Goal: Task Accomplishment & Management: Manage account settings

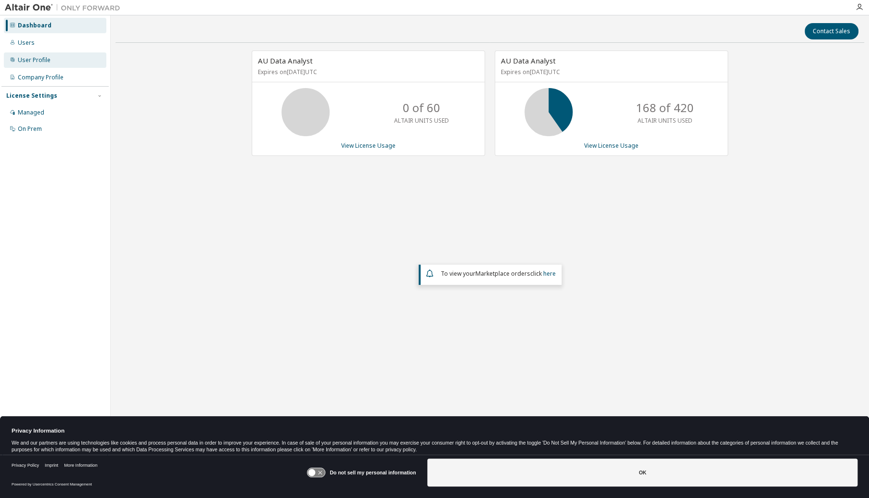
click at [43, 57] on div "User Profile" at bounding box center [34, 60] width 33 height 8
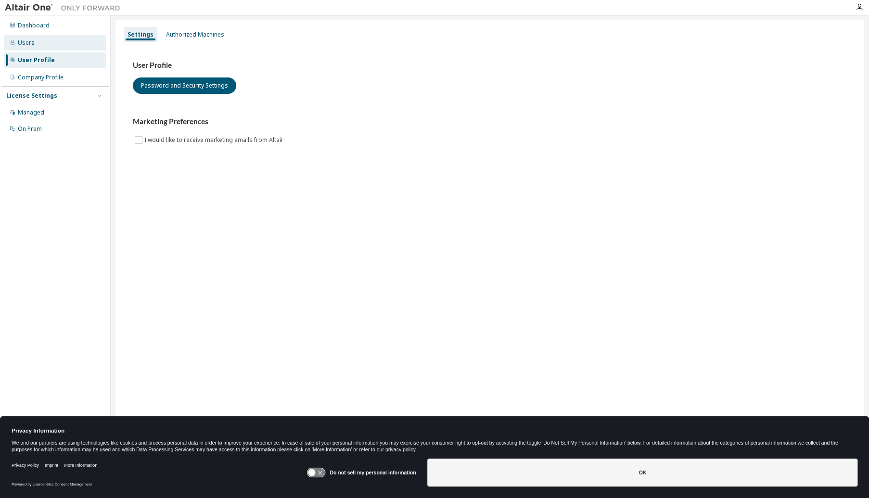
click at [41, 40] on div "Users" at bounding box center [55, 42] width 102 height 15
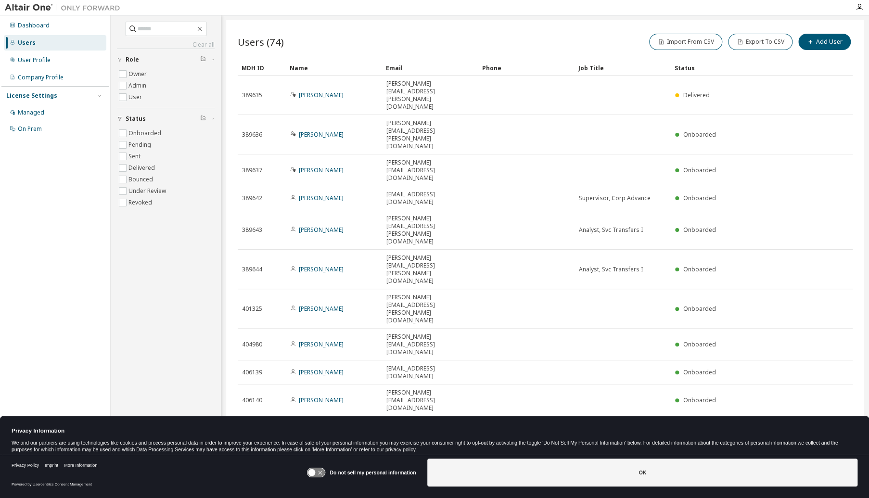
click at [721, 423] on div "10" at bounding box center [721, 429] width 18 height 13
click at [720, 425] on button "10" at bounding box center [720, 429] width 13 height 8
click at [725, 306] on div "100" at bounding box center [750, 311] width 77 height 12
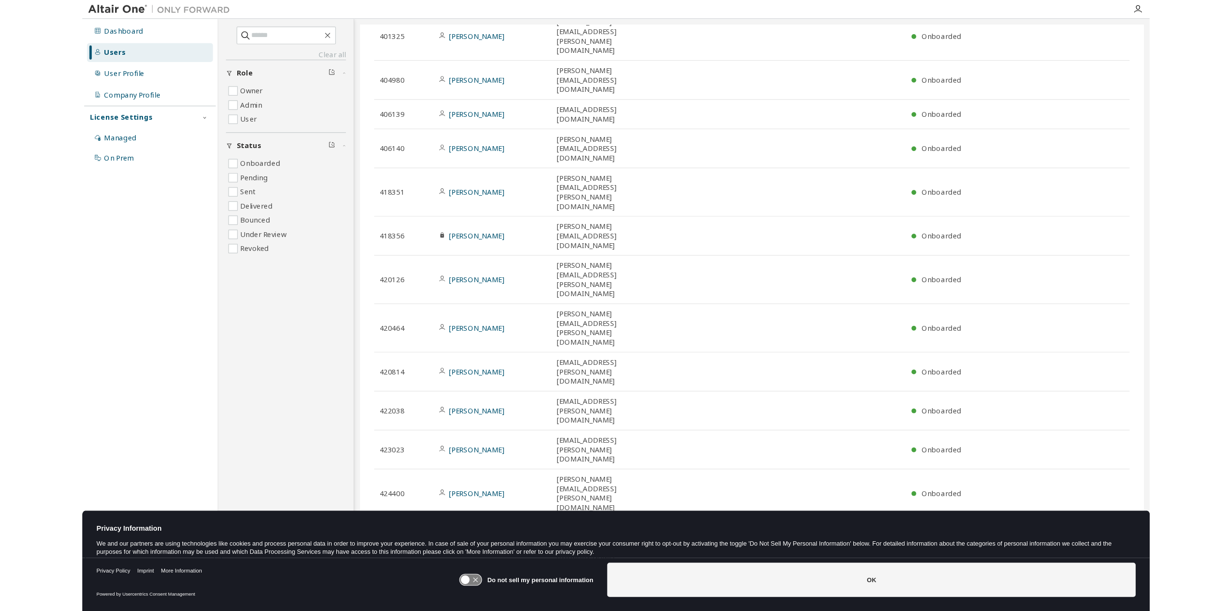
scroll to position [280, 0]
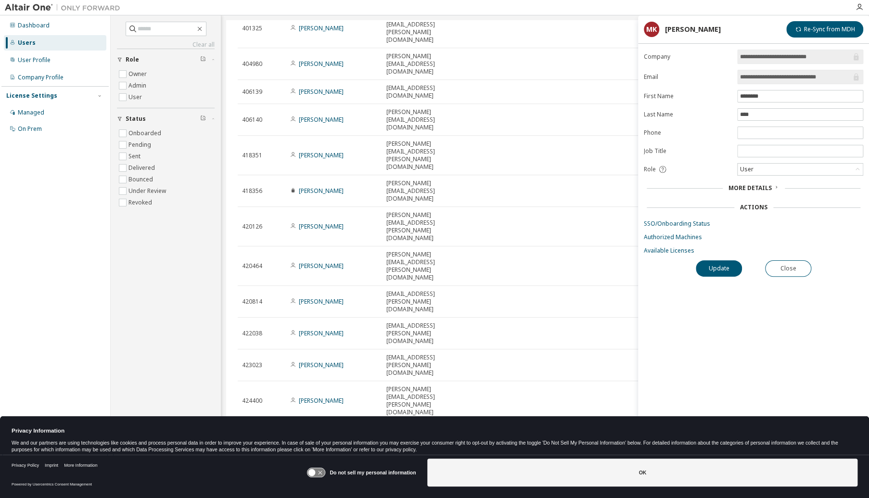
click at [59, 271] on div "Dashboard Users User Profile Company Profile License Settings Managed On Prem" at bounding box center [54, 234] width 107 height 434
click at [49, 30] on div "Dashboard" at bounding box center [55, 25] width 102 height 15
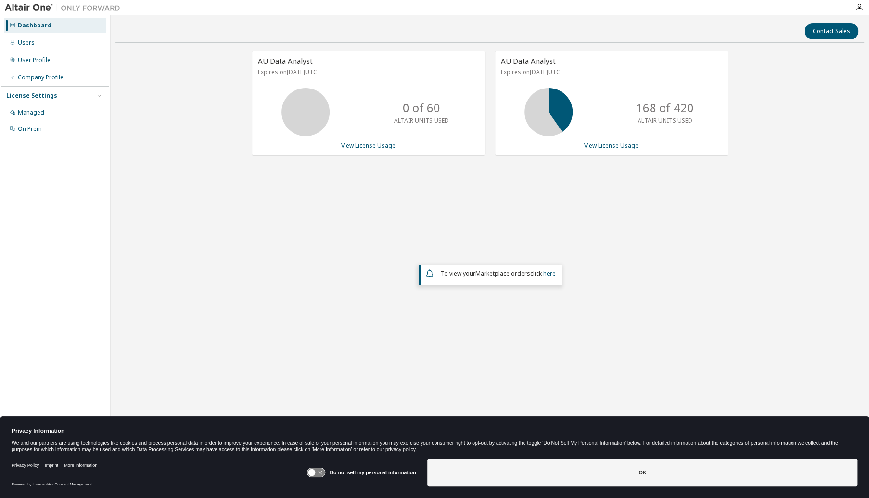
click at [234, 238] on div "AU Data Analyst Expires on November 18, 2025 UTC 0 of 60 ALTAIR UNITS USED View…" at bounding box center [489, 213] width 749 height 324
click at [246, 227] on div "AU Data Analyst Expires on November 18, 2025 UTC 0 of 60 ALTAIR UNITS USED View…" at bounding box center [489, 213] width 749 height 324
click at [26, 61] on div "User Profile" at bounding box center [34, 60] width 33 height 8
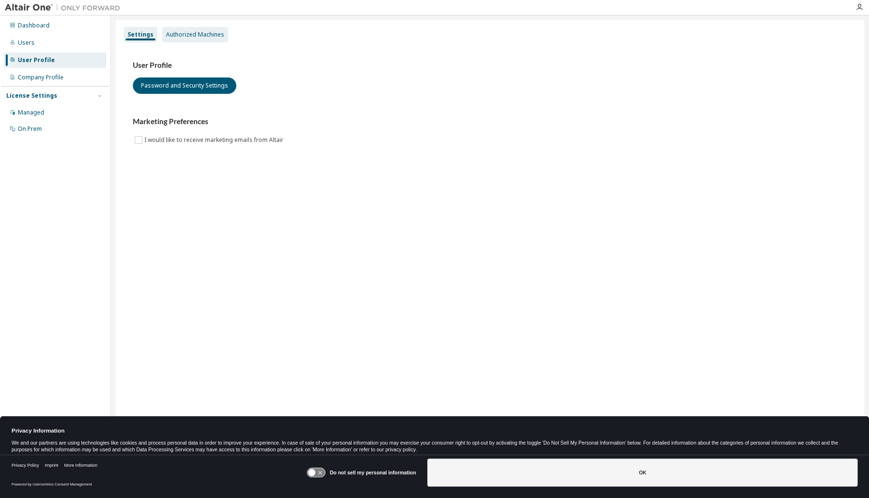
click at [196, 39] on div "Authorized Machines" at bounding box center [195, 34] width 66 height 15
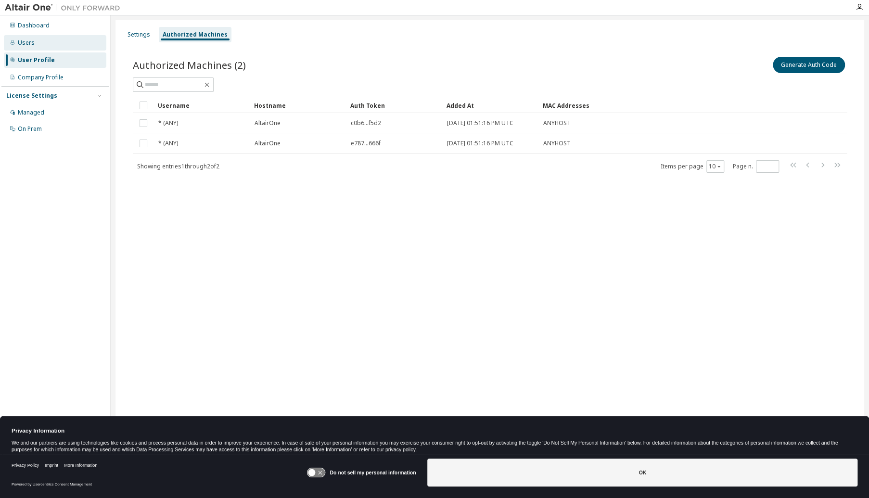
click at [25, 43] on div "Users" at bounding box center [26, 43] width 17 height 8
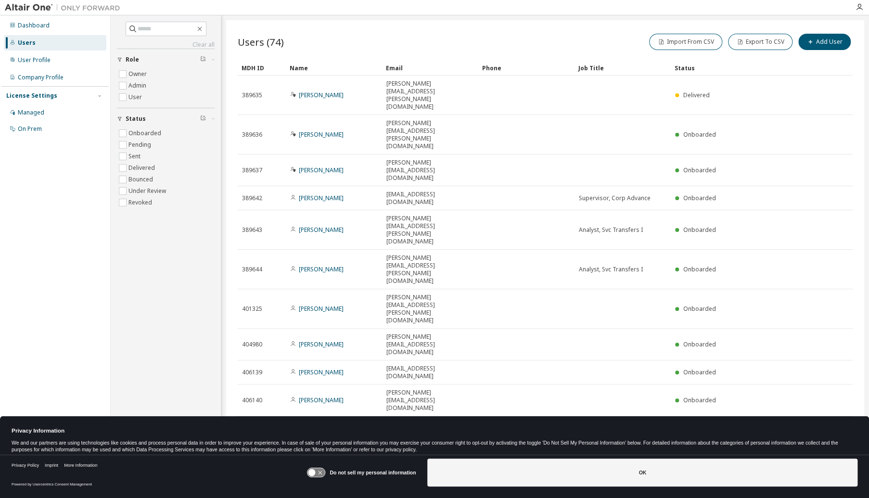
click at [722, 426] on icon "button" at bounding box center [725, 429] width 6 height 6
click at [737, 311] on div "100" at bounding box center [750, 311] width 77 height 12
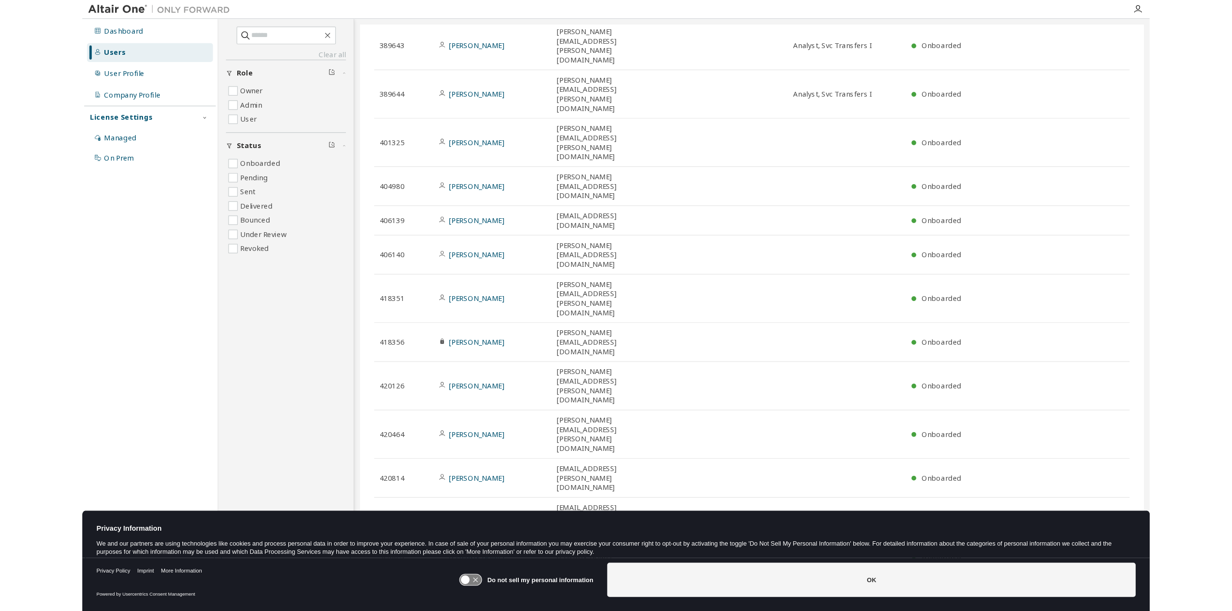
scroll to position [385, 0]
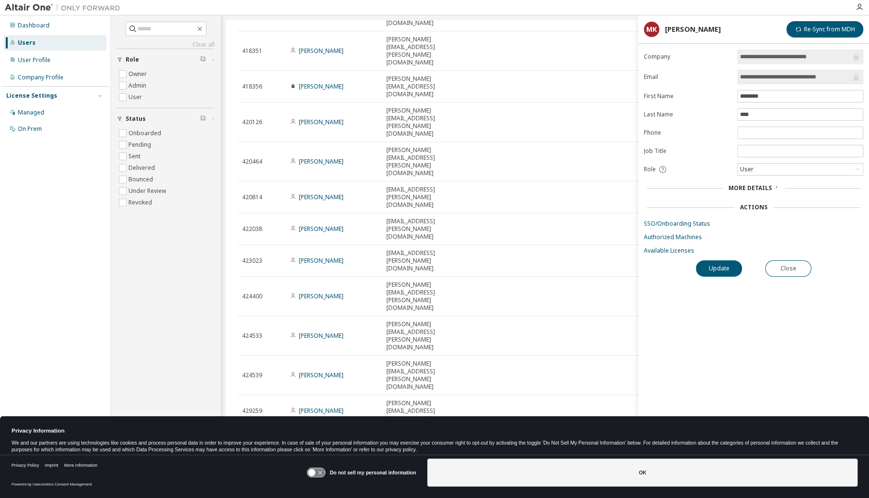
click at [745, 185] on span "More Details" at bounding box center [749, 188] width 43 height 8
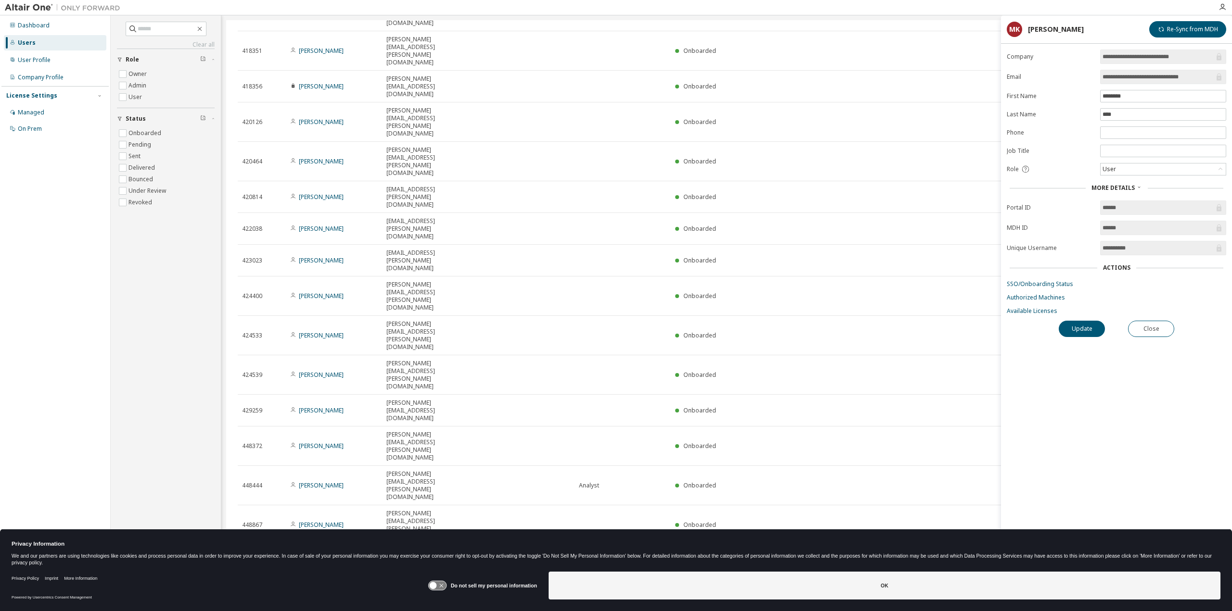
scroll to position [385, 0]
